Goal: Task Accomplishment & Management: Manage account settings

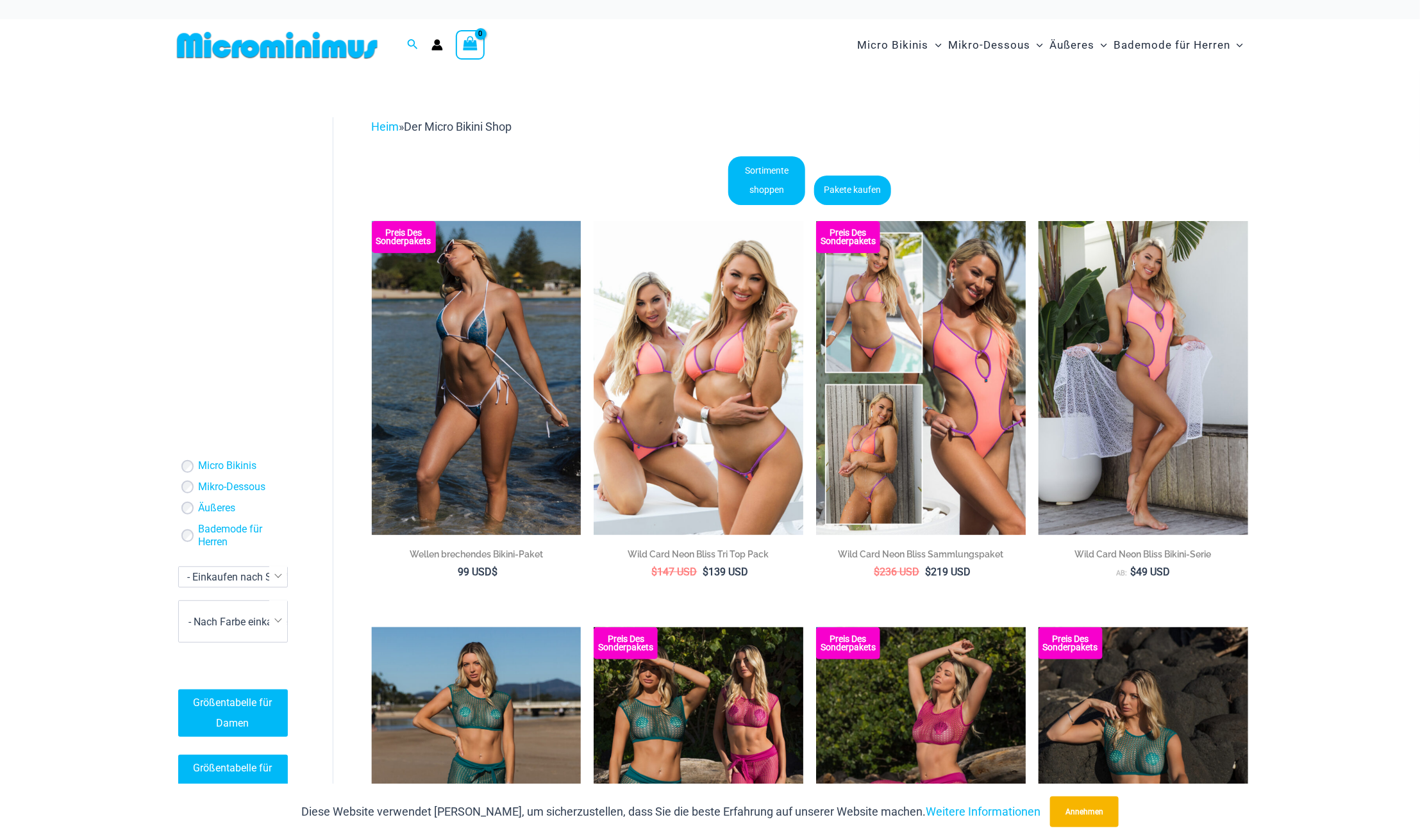
click at [438, 49] on icon "Link zum Kontosymbol" at bounding box center [436, 48] width 11 height 5
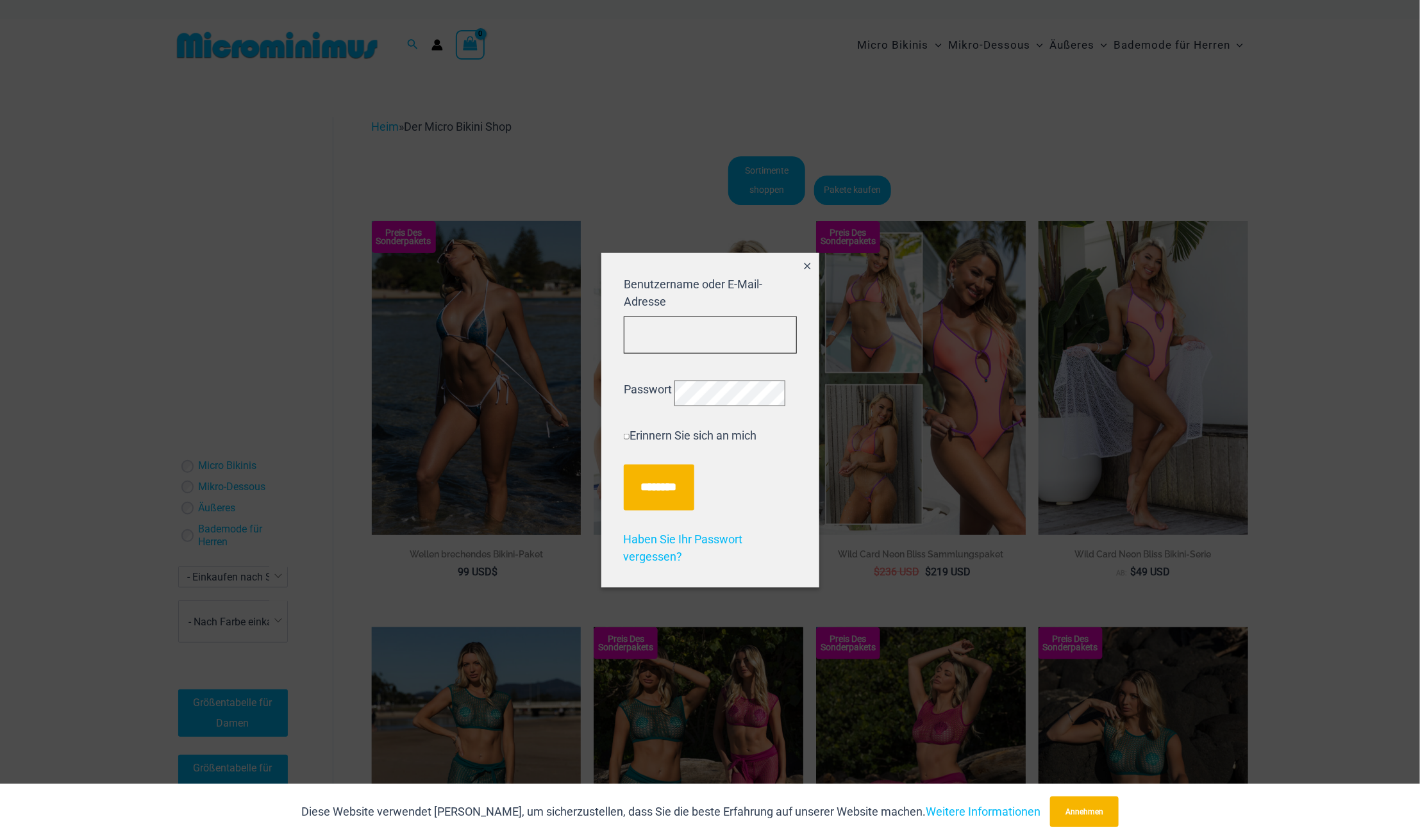
click at [686, 329] on input "Benutzername oder E-Mail-Adresse" at bounding box center [711, 335] width 173 height 38
click at [723, 319] on input "Benutzername oder E-Mail-Adresse" at bounding box center [711, 335] width 173 height 38
type input "**********"
click at [682, 502] on input "******" at bounding box center [659, 488] width 70 height 46
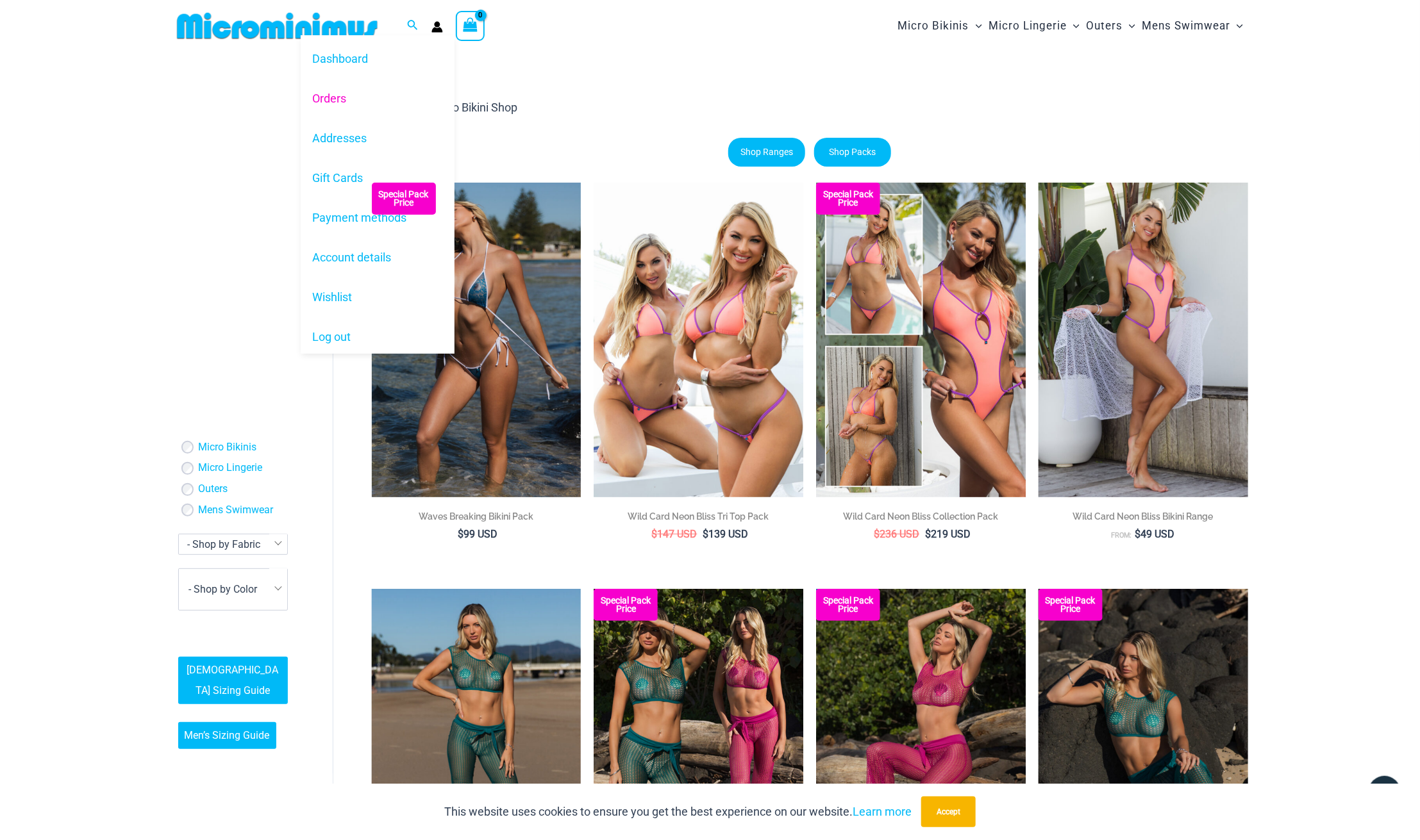
click at [335, 102] on link "Orders" at bounding box center [377, 98] width 154 height 39
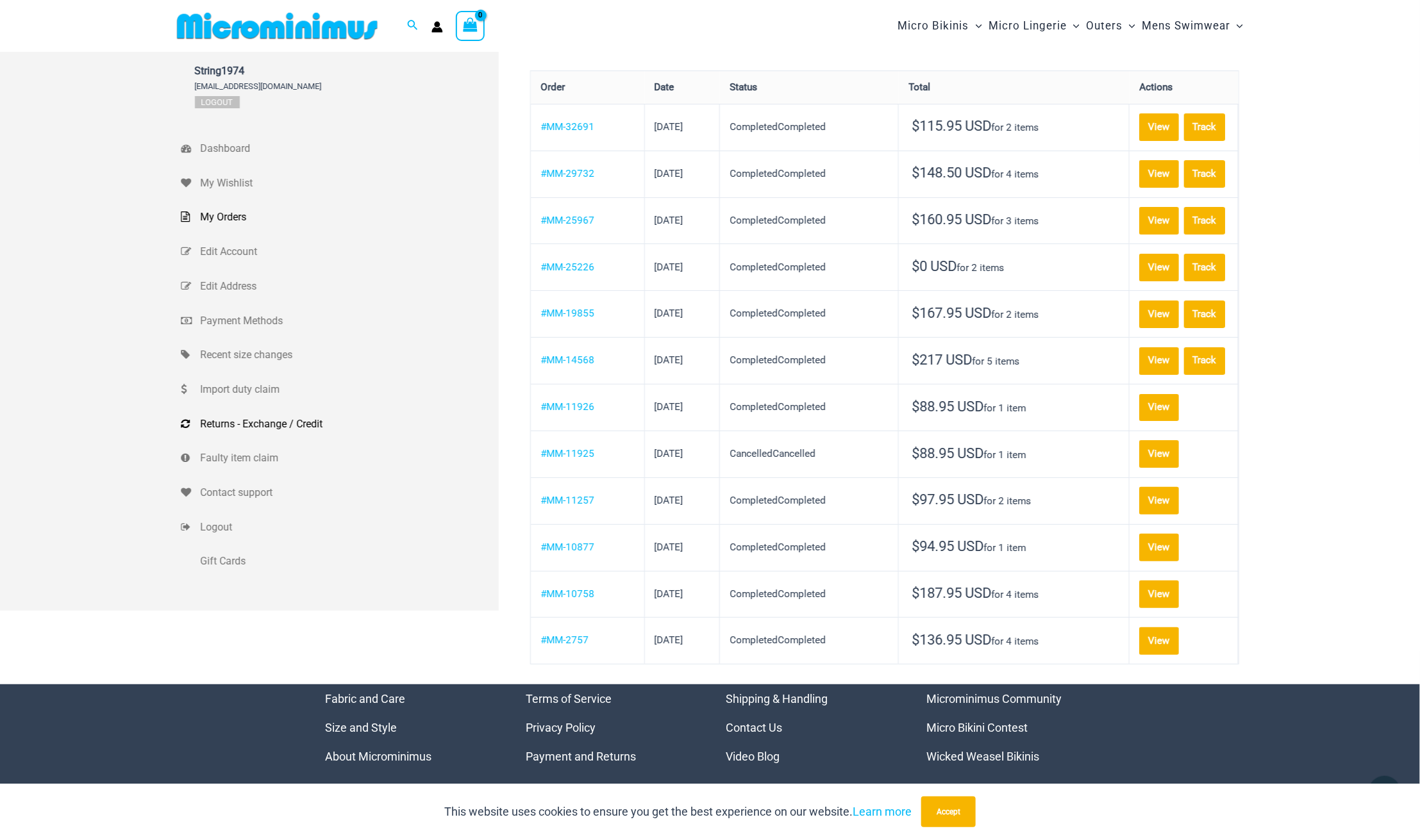
click at [254, 421] on span "Returns - Exchange / Credit" at bounding box center [348, 424] width 295 height 19
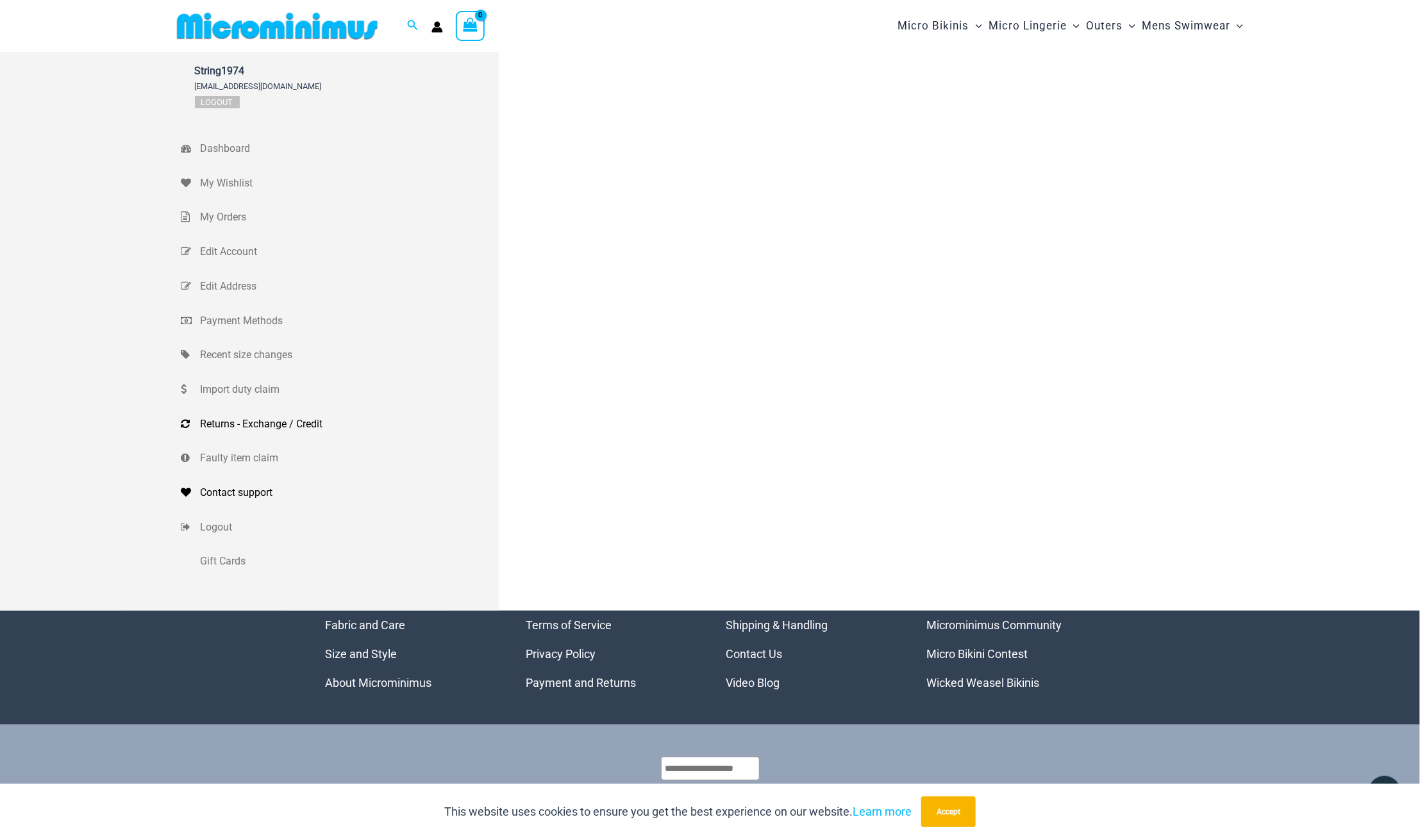
click at [239, 491] on span "Contact support" at bounding box center [348, 492] width 295 height 19
click at [225, 561] on span "Gift Cards" at bounding box center [348, 561] width 295 height 19
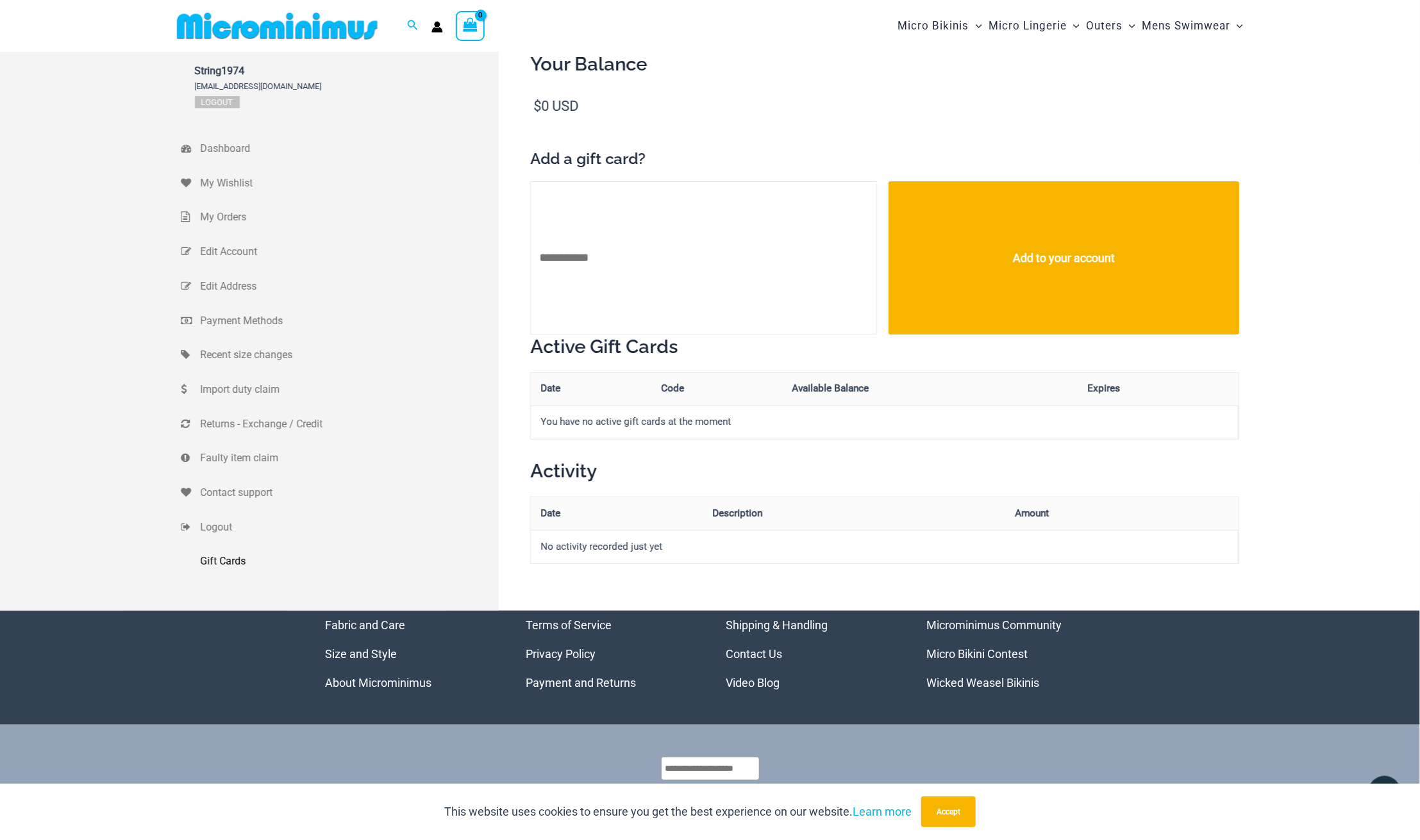
click at [578, 518] on th "Date" at bounding box center [616, 514] width 172 height 32
click at [543, 509] on th "Date" at bounding box center [616, 514] width 172 height 32
click at [562, 212] on input "text" at bounding box center [703, 258] width 347 height 153
click at [258, 321] on span "Payment Methods" at bounding box center [348, 321] width 295 height 19
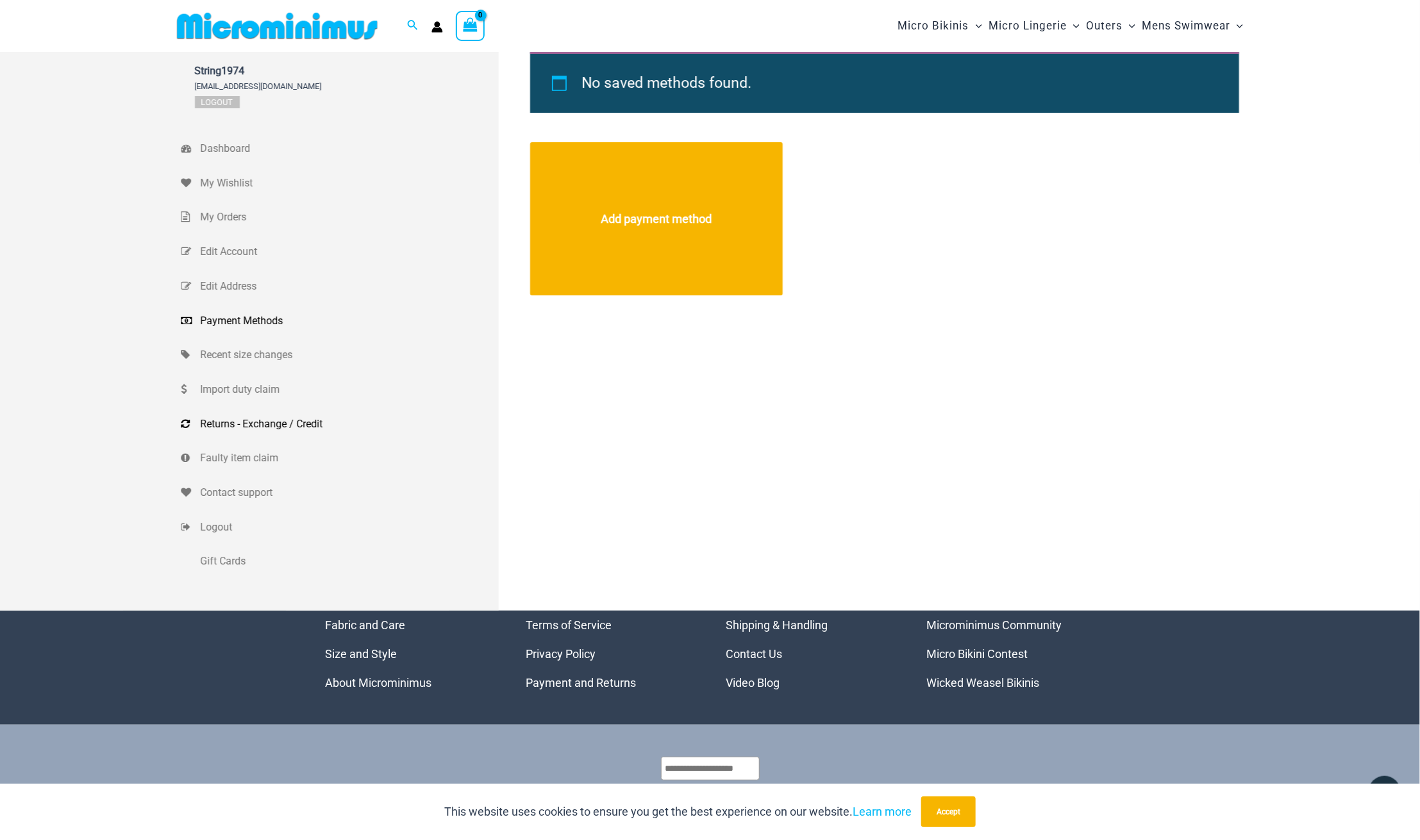
click at [234, 423] on span "Returns - Exchange / Credit" at bounding box center [348, 424] width 295 height 19
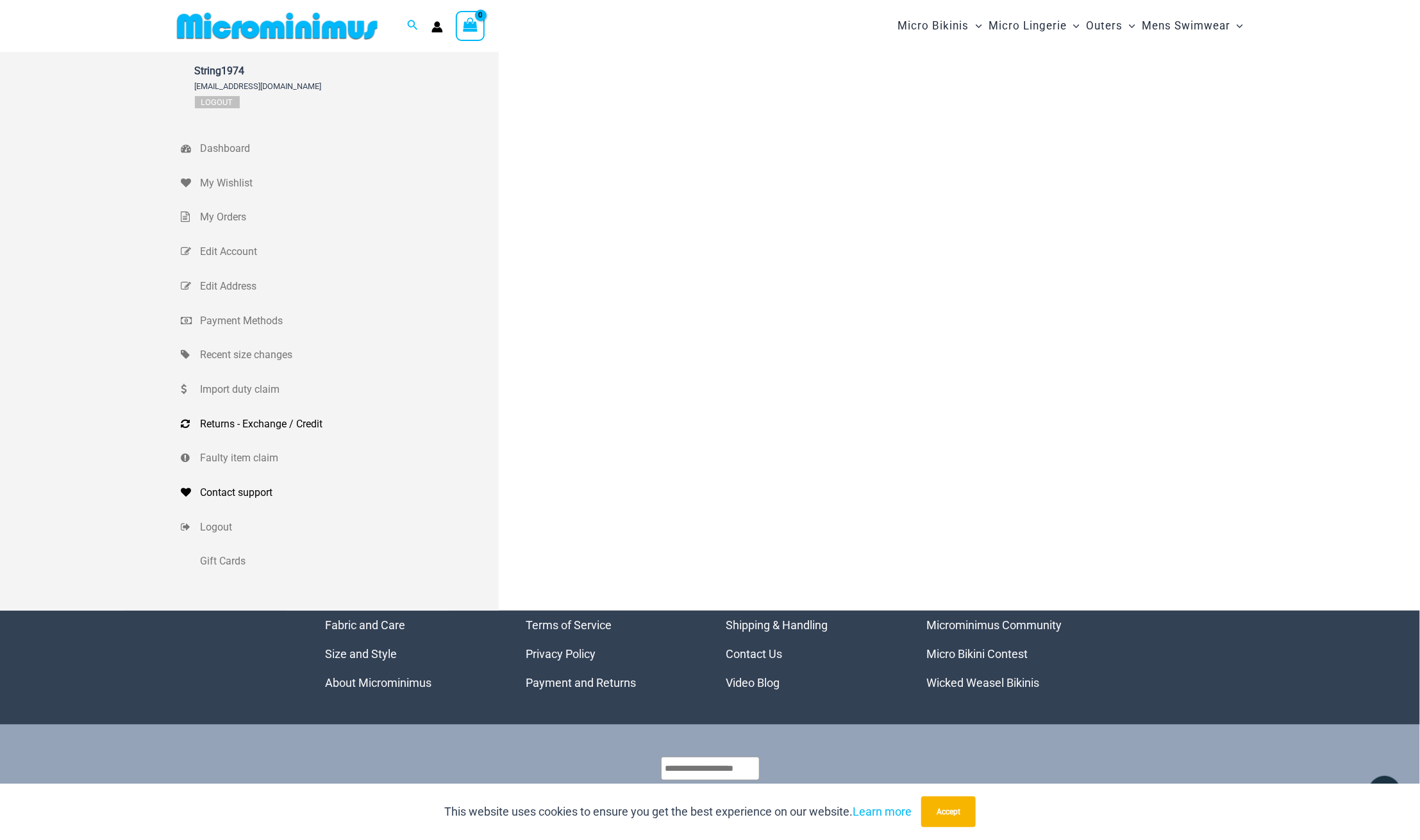
click at [258, 495] on span "Contact support" at bounding box center [348, 492] width 295 height 19
click at [248, 498] on span "Contact support" at bounding box center [348, 492] width 295 height 19
click at [251, 489] on span "Contact support" at bounding box center [348, 492] width 295 height 19
click at [241, 391] on span "Import duty claim" at bounding box center [348, 389] width 295 height 19
click at [444, 29] on div "Dashboard Orders Addresses Gift Cards Payment methods Account details Wishlist …" at bounding box center [437, 26] width 25 height 19
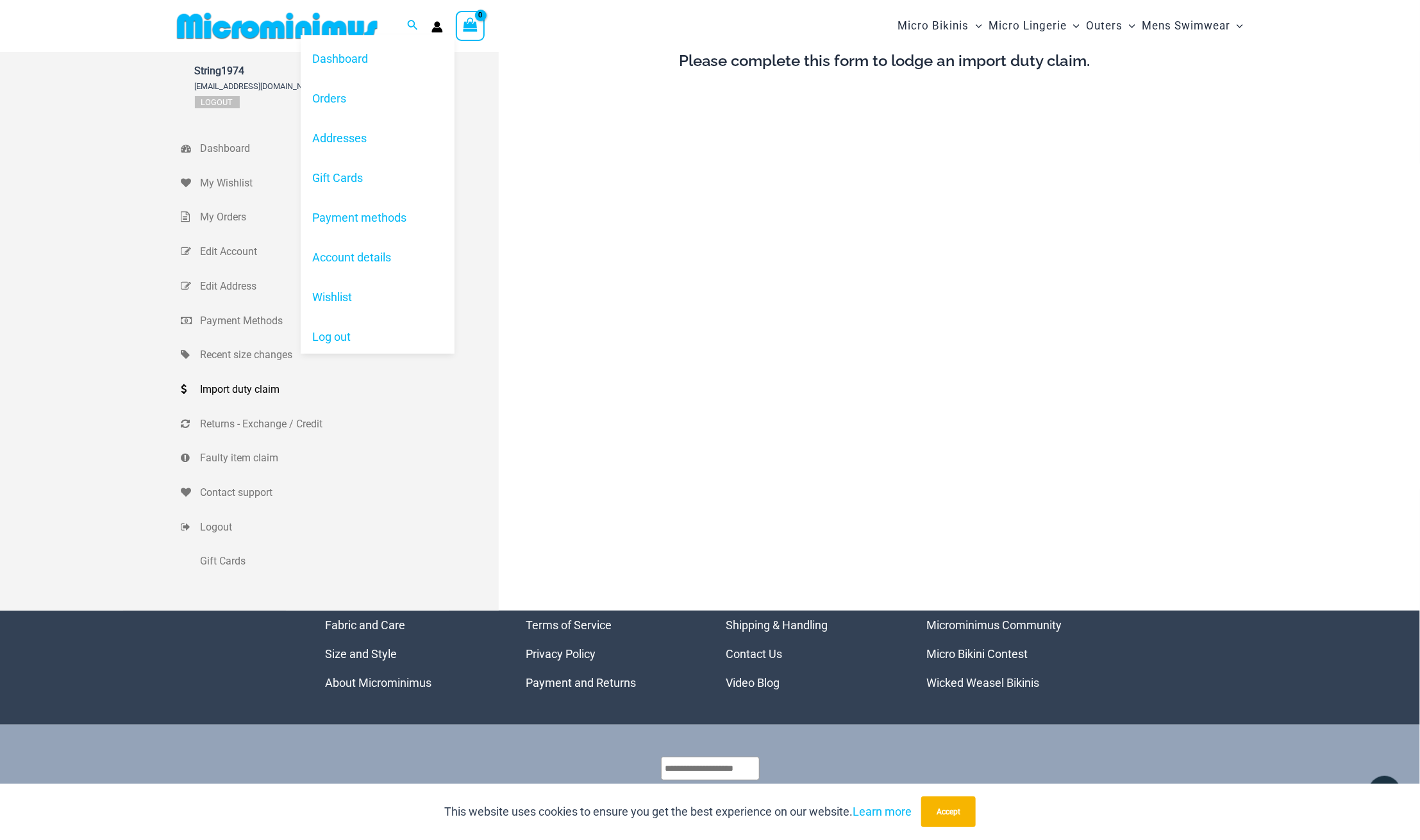
click at [438, 29] on icon "Account icon link" at bounding box center [436, 29] width 11 height 5
